Goal: Transaction & Acquisition: Purchase product/service

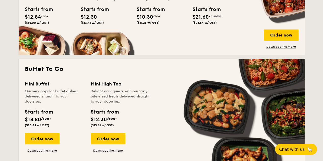
scroll to position [408, 0]
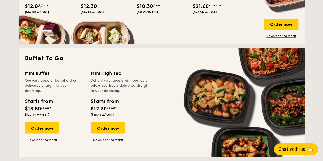
click at [293, 151] on span "Chat with us" at bounding box center [291, 149] width 27 height 5
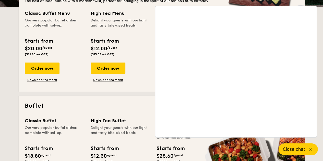
scroll to position [128, 0]
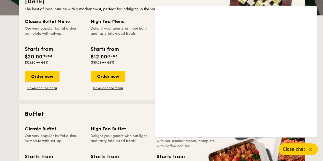
click at [307, 150] on icon at bounding box center [310, 149] width 6 height 6
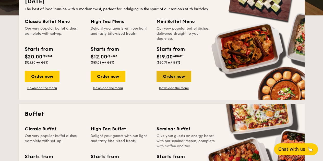
click at [182, 74] on div "Order now" at bounding box center [173, 76] width 35 height 11
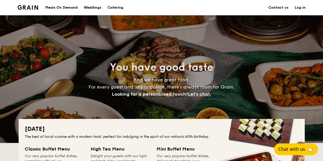
scroll to position [128, 0]
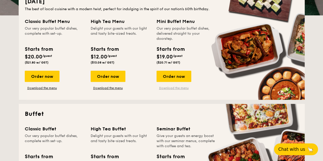
click at [171, 87] on link "Download the menu" at bounding box center [173, 88] width 35 height 4
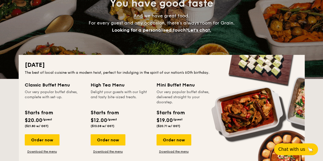
scroll to position [26, 0]
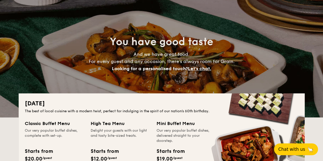
click at [291, 151] on span "Chat with us" at bounding box center [291, 149] width 27 height 5
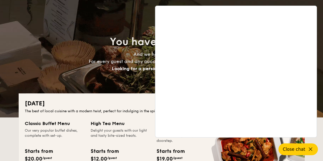
click at [127, 95] on div "National Day The best of local cuisine with a modern twist, perfect for indulgi…" at bounding box center [162, 147] width 286 height 108
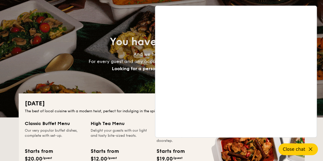
click at [297, 143] on div "Classic Buffet Menu Our very popular buffet dishes, complete with set-up. Start…" at bounding box center [161, 158] width 273 height 76
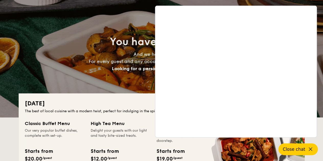
click at [293, 147] on span "Close chat" at bounding box center [293, 149] width 22 height 5
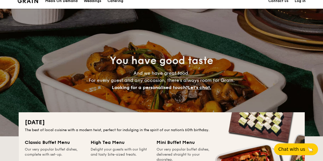
scroll to position [0, 0]
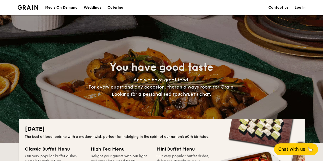
click at [284, 6] on link "Contact us" at bounding box center [278, 7] width 20 height 15
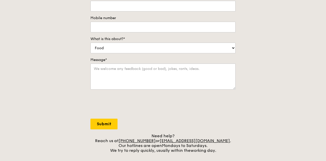
scroll to position [102, 0]
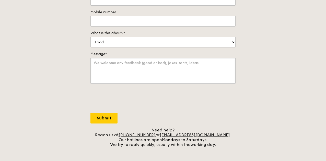
click at [155, 68] on textarea "Message*" at bounding box center [162, 71] width 145 height 26
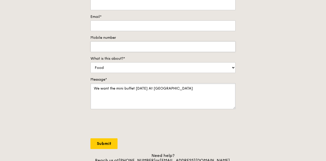
type textarea "We want the mini buffet [DATE] At [GEOGRAPHIC_DATA]"
click at [117, 49] on input "Mobile number" at bounding box center [162, 46] width 145 height 11
type input "94211213"
type input "Fizza Yousuf"
type input "[EMAIL_ADDRESS][DOMAIN_NAME]"
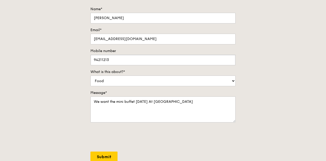
scroll to position [102, 0]
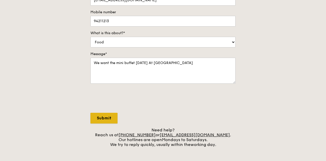
click at [108, 117] on input "Submit" at bounding box center [103, 118] width 27 height 11
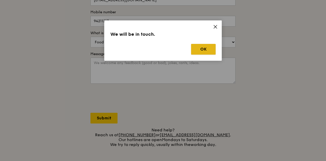
click at [203, 45] on button "OK" at bounding box center [203, 49] width 24 height 11
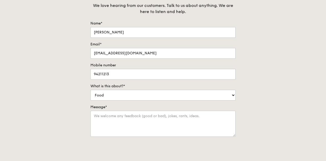
scroll to position [0, 0]
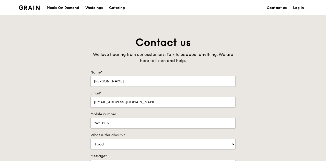
click at [64, 8] on div "Meals On Demand" at bounding box center [63, 7] width 32 height 15
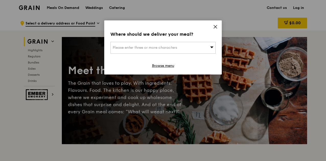
click at [216, 24] on icon at bounding box center [215, 26] width 5 height 5
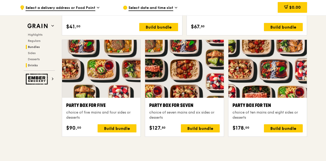
scroll to position [969, 0]
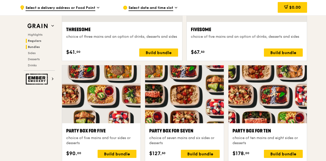
click at [36, 40] on span "Regulars" at bounding box center [35, 41] width 14 height 4
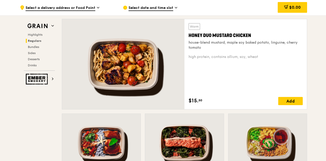
scroll to position [335, 0]
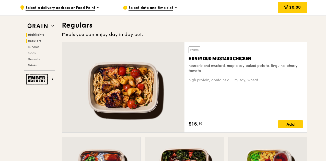
click at [37, 34] on span "Highlights" at bounding box center [36, 35] width 16 height 4
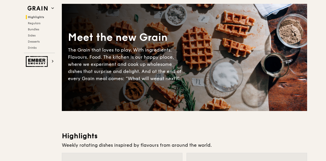
scroll to position [0, 0]
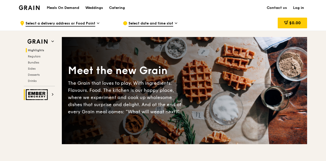
click at [50, 94] on h2 "Ember Smokery" at bounding box center [39, 94] width 31 height 11
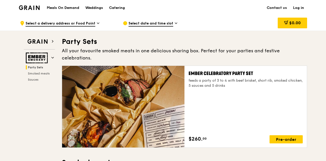
click at [63, 5] on div "Meals On Demand Weddings Catering" at bounding box center [86, 8] width 84 height 16
click at [63, 8] on h1 "Meals On Demand" at bounding box center [63, 7] width 32 height 5
click at [116, 6] on div "Catering" at bounding box center [117, 7] width 16 height 15
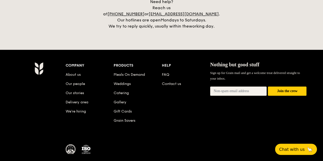
scroll to position [1199, 0]
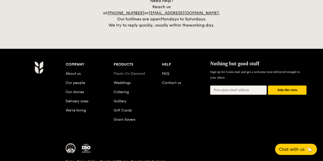
click at [134, 71] on link "Meals On Demand" at bounding box center [129, 73] width 31 height 4
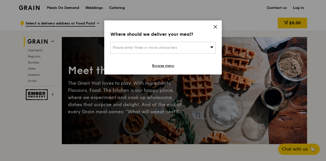
click at [214, 24] on div "Where should we deliver your meal? Please enter three or more characters Browse…" at bounding box center [162, 47] width 117 height 54
click at [213, 27] on icon at bounding box center [215, 26] width 5 height 5
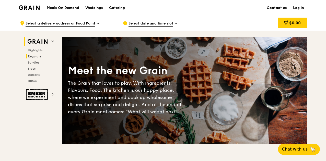
click at [39, 57] on span "Regulars" at bounding box center [35, 57] width 14 height 4
click at [87, 21] on span "Select a delivery address or Food Point" at bounding box center [61, 24] width 70 height 6
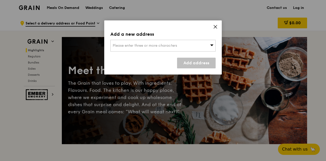
click at [135, 45] on span "Please enter three or more characters" at bounding box center [144, 45] width 64 height 4
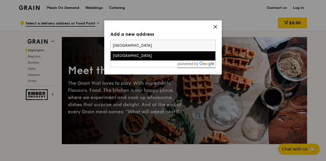
type input "Stamford American International School"
click at [168, 58] on li "Stamford American International School" at bounding box center [162, 55] width 105 height 9
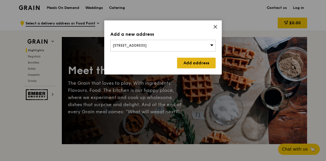
click at [205, 63] on link "Add address" at bounding box center [196, 63] width 39 height 11
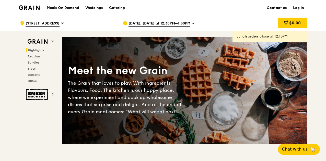
click at [185, 21] on div "Aug 25, Today at 12:30PM–1:30PM" at bounding box center [170, 23] width 95 height 15
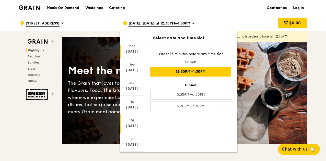
scroll to position [26, 0]
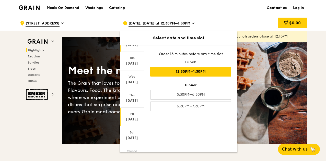
click at [132, 118] on div "[DATE]" at bounding box center [131, 119] width 23 height 5
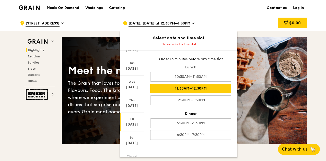
click at [207, 86] on div "11:30AM–12:30PM" at bounding box center [190, 89] width 81 height 10
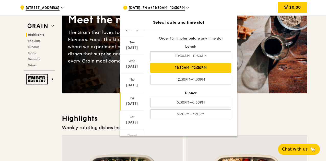
scroll to position [51, 0]
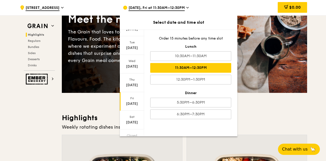
click at [264, 114] on h3 "Highlights" at bounding box center [184, 117] width 245 height 9
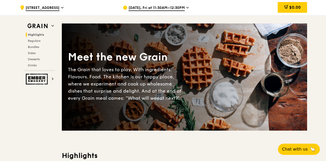
scroll to position [0, 0]
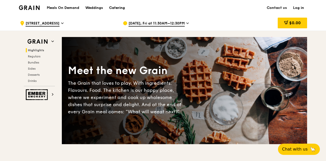
click at [113, 8] on div "Catering" at bounding box center [117, 7] width 16 height 15
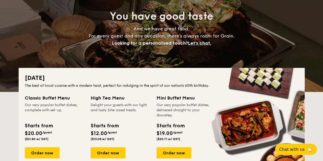
scroll to position [128, 0]
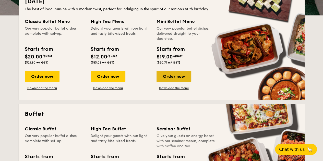
click at [176, 76] on div "Order now" at bounding box center [173, 76] width 35 height 11
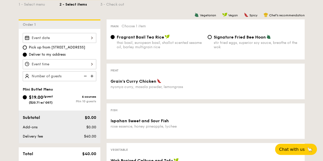
scroll to position [128, 0]
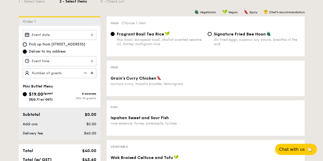
click at [91, 33] on div at bounding box center [59, 35] width 73 height 10
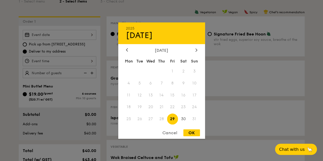
click at [175, 117] on span "29" at bounding box center [172, 119] width 11 height 11
click at [79, 61] on div at bounding box center [161, 80] width 323 height 161
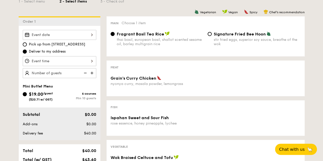
click at [96, 59] on div "Pick up from [STREET_ADDRESS] Deliver to my address" at bounding box center [60, 54] width 82 height 48
click at [91, 60] on div at bounding box center [59, 61] width 73 height 10
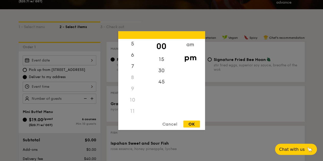
scroll to position [60, 0]
click at [131, 111] on div "11" at bounding box center [132, 111] width 29 height 11
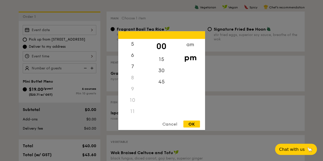
scroll to position [179, 0]
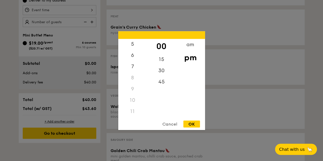
click at [133, 108] on div "11" at bounding box center [132, 111] width 29 height 11
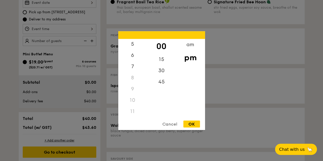
scroll to position [153, 0]
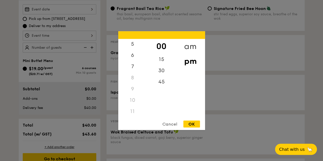
click at [188, 44] on div "am" at bounding box center [190, 46] width 29 height 15
click at [132, 109] on div "11" at bounding box center [132, 112] width 29 height 15
click at [190, 123] on div "OK" at bounding box center [191, 123] width 17 height 7
type input "11:00AM"
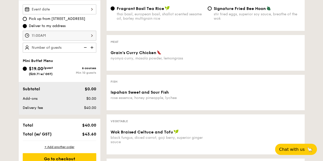
click at [92, 46] on img at bounding box center [93, 48] width 8 height 10
click at [92, 47] on img at bounding box center [93, 48] width 8 height 10
type input "15 guests"
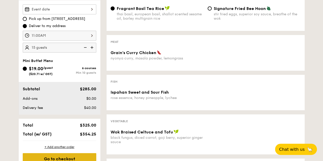
click at [83, 156] on div "Go to checkout" at bounding box center [59, 158] width 73 height 11
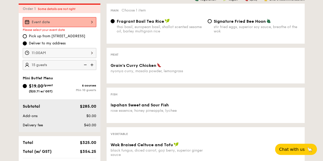
scroll to position [136, 0]
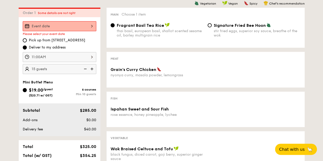
click at [83, 29] on div at bounding box center [59, 26] width 73 height 10
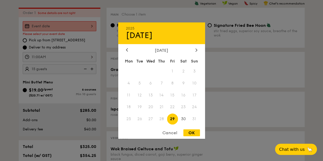
click at [173, 120] on span "29" at bounding box center [172, 119] width 11 height 11
click at [173, 119] on span "29" at bounding box center [172, 119] width 11 height 11
click at [190, 133] on div "OK" at bounding box center [191, 132] width 17 height 7
type input "[DATE]"
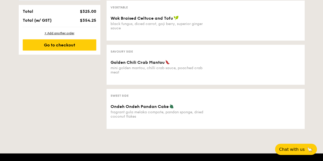
scroll to position [238, 0]
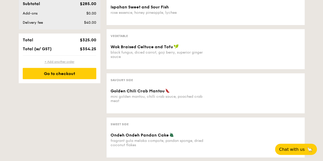
click at [64, 60] on div "+ Add another order" at bounding box center [59, 62] width 73 height 4
radio input "true"
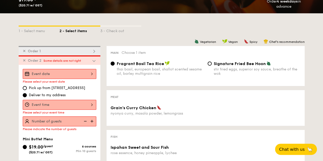
scroll to position [94, 0]
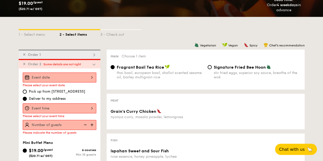
click at [92, 63] on img at bounding box center [94, 64] width 5 height 5
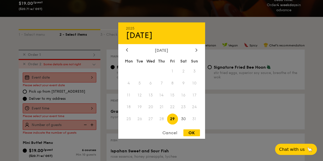
click at [92, 77] on div "2025 Aug 29 August 2025 Mon Tue Wed Thu Fri Sat Sun 1 2 3 4 5 6 7 8 9 10 11 12 …" at bounding box center [59, 77] width 73 height 10
click at [173, 121] on span "29" at bounding box center [172, 119] width 11 height 11
click at [197, 133] on div "OK" at bounding box center [191, 132] width 17 height 7
type input "Aug 29, 2025"
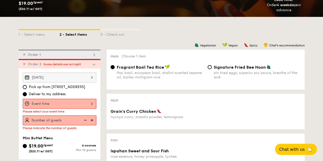
click at [90, 106] on div at bounding box center [59, 104] width 73 height 10
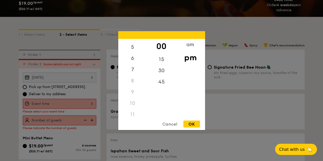
scroll to position [60, 0]
click at [186, 44] on div "am" at bounding box center [190, 46] width 29 height 15
click at [134, 109] on div "11" at bounding box center [132, 112] width 29 height 15
click at [194, 126] on div "OK" at bounding box center [191, 123] width 17 height 7
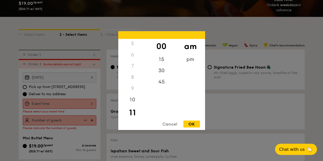
type input "11:00AM"
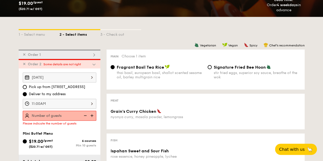
click at [91, 114] on img at bounding box center [93, 116] width 8 height 10
type input "10 guests"
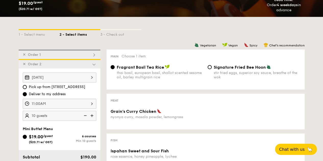
click at [86, 114] on img at bounding box center [85, 116] width 8 height 10
click at [23, 64] on span "✕" at bounding box center [24, 64] width 3 height 4
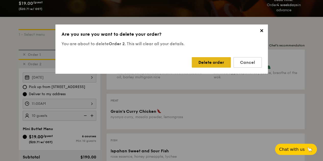
click at [211, 62] on div "Delete order" at bounding box center [211, 62] width 39 height 10
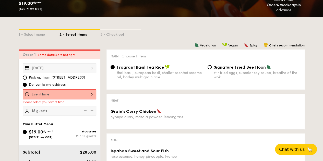
click at [91, 94] on div at bounding box center [59, 94] width 73 height 10
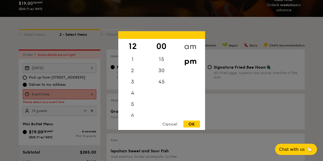
click at [187, 43] on div "am" at bounding box center [190, 46] width 29 height 15
click at [132, 112] on div "11" at bounding box center [132, 113] width 29 height 15
click at [192, 124] on div "OK" at bounding box center [191, 123] width 17 height 7
type input "11:00AM"
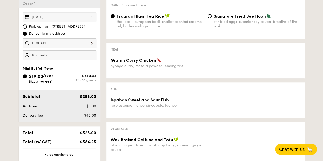
scroll to position [196, 0]
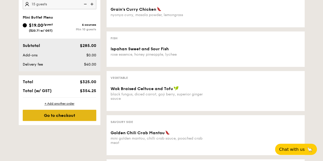
click at [79, 112] on div "Go to checkout" at bounding box center [59, 115] width 73 height 11
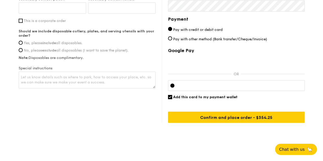
scroll to position [373, 0]
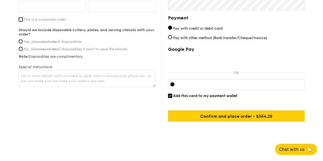
click at [75, 42] on span "Yes, please include all disposables." at bounding box center [53, 42] width 59 height 4
click at [23, 42] on input "Yes, please include all disposables." at bounding box center [21, 41] width 4 height 4
radio input "true"
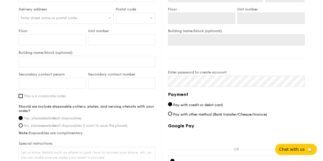
scroll to position [220, 0]
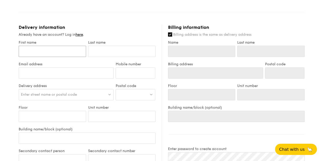
click at [63, 50] on input "First name" at bounding box center [52, 51] width 67 height 11
type input "Fizza"
type input "Yousuf"
type input "fizza.yousuf@sais.edu.sg"
type input "94211213"
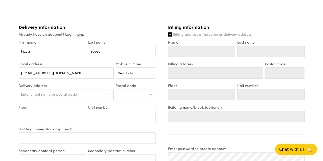
type input "Fizza"
type input "Yousuf"
click at [97, 92] on div "Enter street name or postal code" at bounding box center [66, 94] width 95 height 11
click at [137, 92] on div at bounding box center [136, 94] width 40 height 11
paste input "357684"
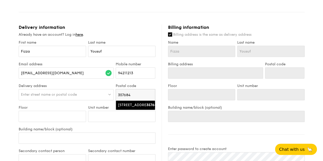
type input "357684"
click at [125, 105] on div "1 Woodleigh Lane" at bounding box center [131, 105] width 26 height 5
type input "1 Woodleigh Lane"
type input "357684"
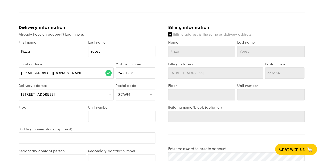
click at [105, 116] on input "Unit number" at bounding box center [121, 116] width 67 height 11
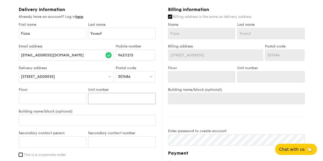
scroll to position [246, 0]
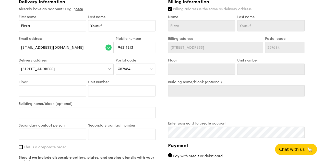
click at [67, 132] on input "Secondary contact person" at bounding box center [52, 134] width 67 height 11
type input "Chi wern"
click at [107, 135] on input "Secondary contact number" at bounding box center [121, 134] width 67 height 11
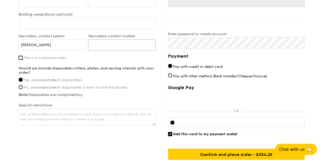
scroll to position [357, 0]
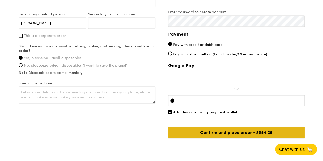
click at [227, 131] on input "Confirm and place order - $354.25" at bounding box center [236, 132] width 136 height 11
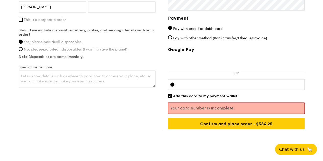
scroll to position [381, 0]
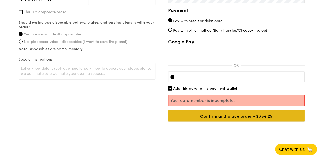
click at [232, 115] on input "Confirm and place order - $354.25" at bounding box center [236, 115] width 136 height 11
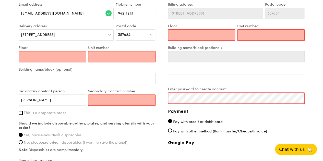
scroll to position [280, 0]
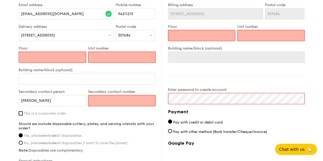
click at [63, 60] on input "Floor" at bounding box center [52, 57] width 67 height 11
type input "0"
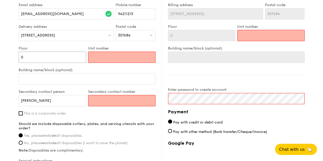
type input "0"
click at [99, 58] on input "Unit number" at bounding box center [121, 57] width 67 height 11
type input "0"
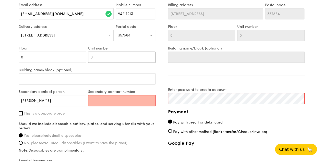
type input "0"
click at [104, 104] on input "Secondary contact number" at bounding box center [121, 100] width 67 height 11
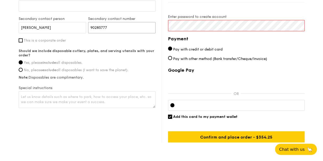
scroll to position [373, 0]
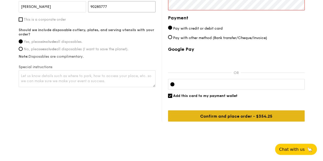
type input "90285777"
click at [243, 115] on input "Confirm and place order - $354.25" at bounding box center [236, 115] width 136 height 11
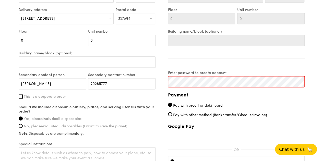
scroll to position [295, 0]
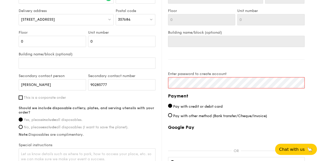
click at [120, 82] on div "Delivery information Already have an account? Log in here . First name Fizza La…" at bounding box center [162, 74] width 286 height 250
click input "submit" at bounding box center [0, 0] width 0 height 0
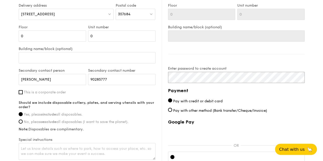
scroll to position [373, 0]
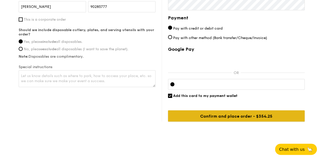
click at [228, 116] on input "Confirm and place order - $354.25" at bounding box center [236, 115] width 136 height 11
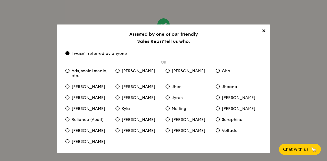
click at [265, 30] on span "✕" at bounding box center [263, 31] width 7 height 7
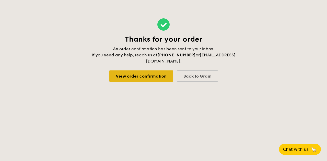
click at [148, 78] on link "View order confirmation" at bounding box center [141, 75] width 64 height 11
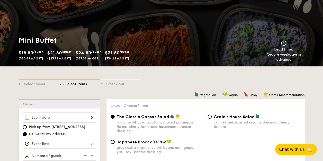
scroll to position [77, 0]
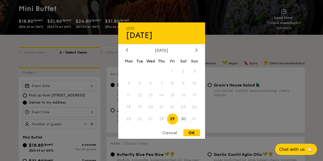
click at [88, 85] on div "2025 Aug 29 August 2025 Mon Tue Wed Thu Fri Sat Sun 1 2 3 4 5 6 7 8 9 10 11 12 …" at bounding box center [59, 86] width 73 height 10
click at [173, 118] on span "29" at bounding box center [172, 119] width 11 height 11
click at [196, 134] on div "OK" at bounding box center [191, 132] width 17 height 7
type input "Aug 29, 2025"
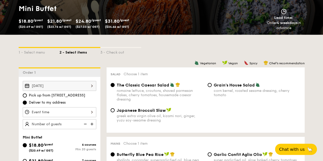
click at [85, 109] on div at bounding box center [59, 112] width 73 height 10
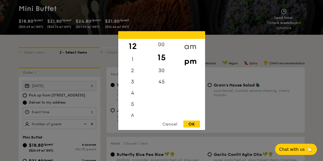
click at [193, 43] on div "am" at bounding box center [190, 46] width 29 height 15
click at [134, 109] on div "11" at bounding box center [132, 113] width 29 height 15
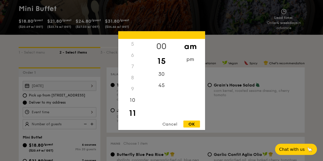
click at [162, 43] on div "00" at bounding box center [161, 46] width 29 height 15
click at [195, 125] on div "OK" at bounding box center [191, 123] width 17 height 7
type input "11:00AM"
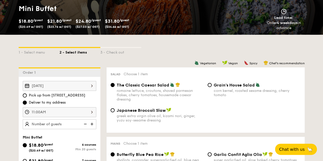
click at [93, 123] on img at bounding box center [93, 124] width 8 height 10
click at [86, 122] on img at bounding box center [85, 124] width 8 height 10
click at [84, 123] on img at bounding box center [85, 124] width 8 height 10
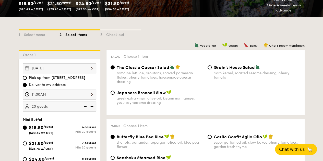
scroll to position [102, 0]
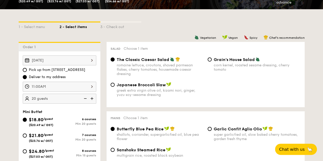
click at [85, 98] on img at bounding box center [85, 99] width 8 height 10
click at [93, 97] on img at bounding box center [93, 99] width 8 height 10
click at [84, 97] on img at bounding box center [85, 99] width 8 height 10
type input "20 guests"
click at [84, 97] on img at bounding box center [85, 99] width 8 height 10
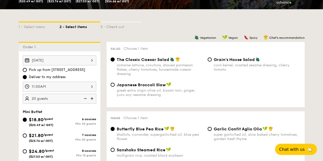
click at [84, 97] on img at bounding box center [85, 99] width 8 height 10
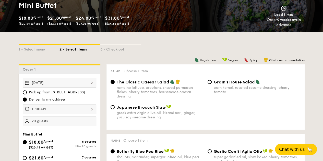
scroll to position [77, 0]
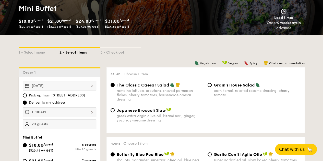
click at [219, 91] on div "corn kernel, roasted sesame dressing, cherry tomato" at bounding box center [257, 93] width 87 height 9
click at [211, 87] on input "Grain's House Salad corn kernel, roasted sesame dressing, cherry tomato" at bounding box center [209, 85] width 4 height 4
radio input "true"
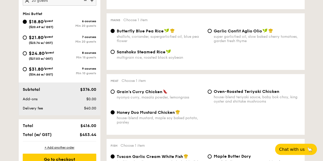
scroll to position [230, 0]
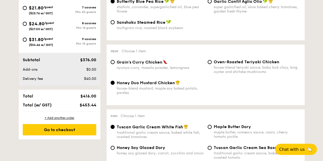
click at [157, 62] on span "Grain's Curry Chicken" at bounding box center [140, 62] width 46 height 5
click at [115, 62] on input "Grain's Curry Chicken nyonya curry, masala powder, lemongrass" at bounding box center [112, 62] width 4 height 4
radio input "true"
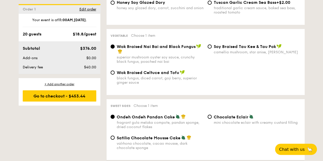
scroll to position [383, 0]
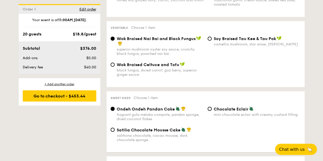
click at [174, 129] on div "Satilia Chocolate Mousse Cake" at bounding box center [160, 129] width 87 height 5
click at [115, 129] on input "Satilia Chocolate Mousse Cake valrhona chocolate, cacao mousse, dark chocolate …" at bounding box center [112, 130] width 4 height 4
radio input "true"
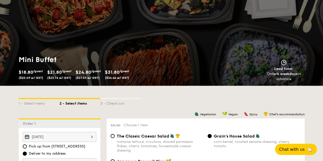
scroll to position [0, 0]
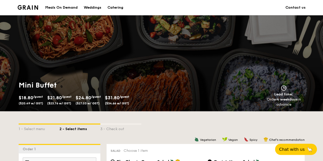
click at [72, 8] on div "Meals On Demand" at bounding box center [61, 7] width 32 height 15
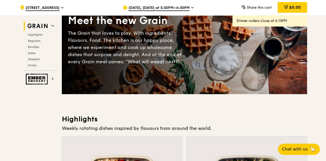
scroll to position [51, 0]
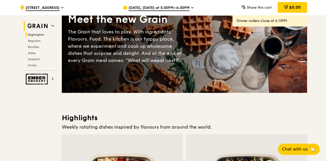
click at [39, 34] on span "Highlights" at bounding box center [36, 35] width 16 height 4
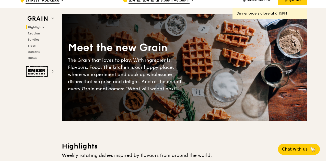
scroll to position [0, 0]
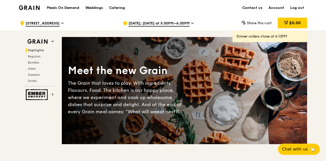
click at [70, 8] on h1 "Meals On Demand" at bounding box center [63, 7] width 32 height 5
click at [119, 7] on div "Catering" at bounding box center [117, 7] width 16 height 15
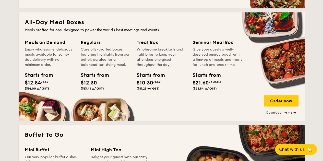
scroll to position [332, 0]
click at [279, 113] on link "Download the menu" at bounding box center [281, 112] width 35 height 4
